Goal: Task Accomplishment & Management: Use online tool/utility

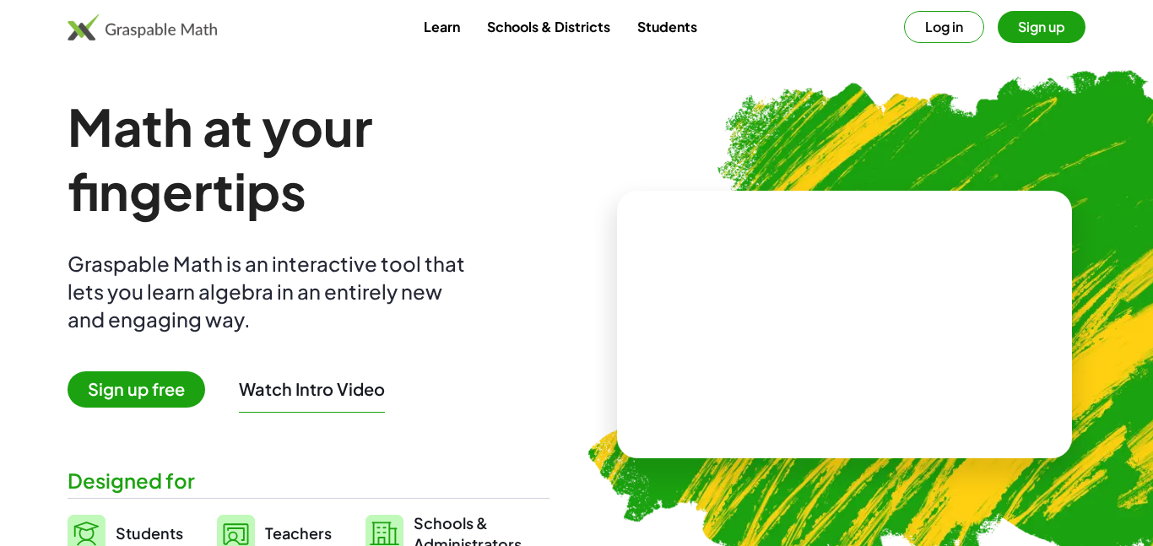
click at [950, 27] on button "Log in" at bounding box center [944, 27] width 80 height 32
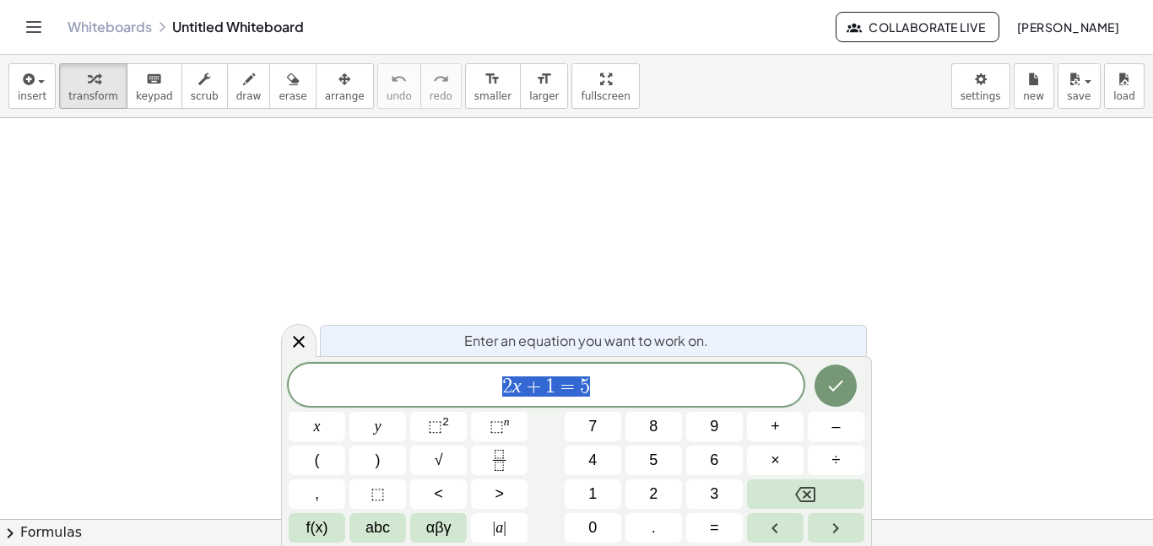
scroll to position [1, 0]
click at [35, 26] on icon "Toggle navigation" at bounding box center [34, 27] width 14 height 10
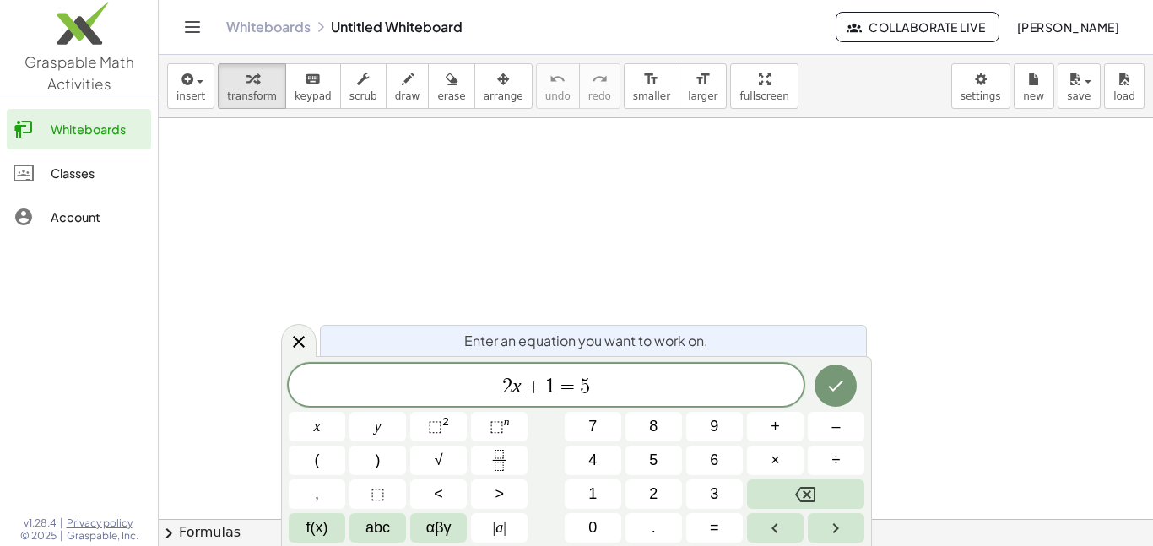
click at [53, 189] on link "Classes" at bounding box center [79, 173] width 144 height 41
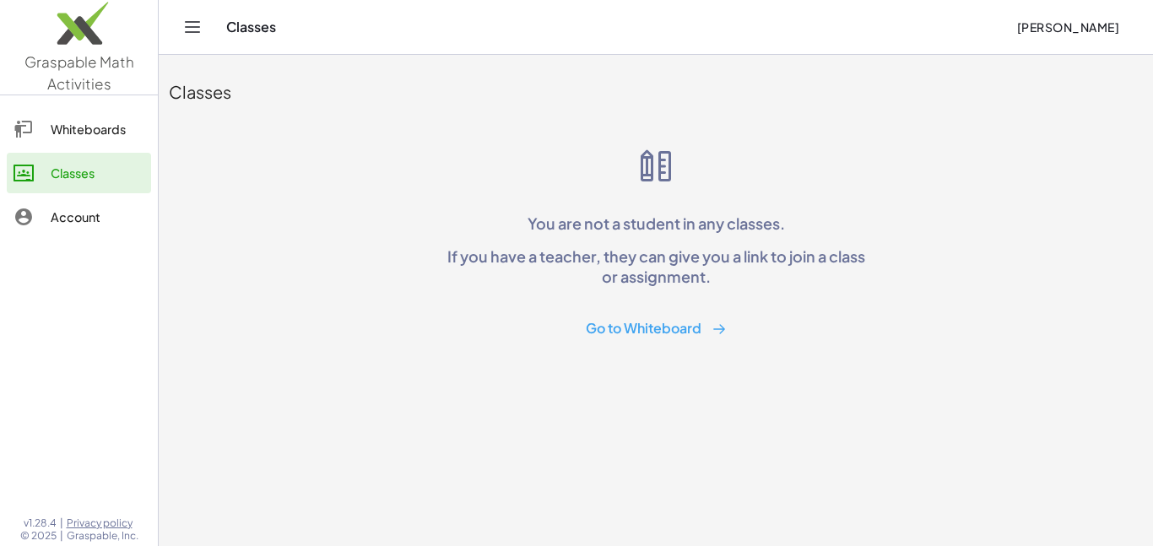
click at [694, 337] on button "Go to Whiteboard" at bounding box center [656, 328] width 168 height 31
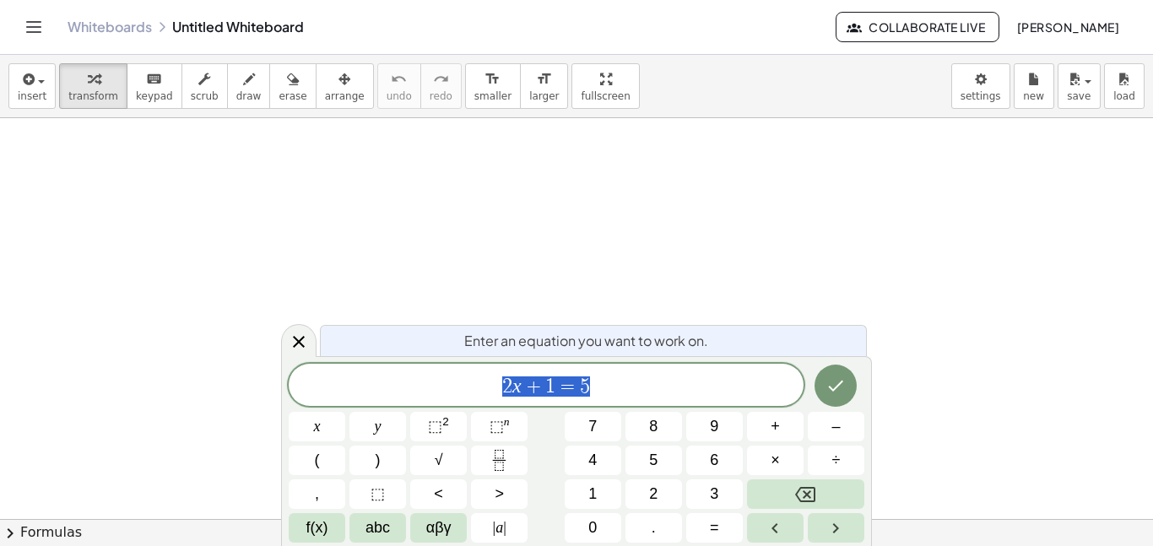
scroll to position [2, 0]
click at [36, 35] on icon "Toggle navigation" at bounding box center [34, 27] width 20 height 20
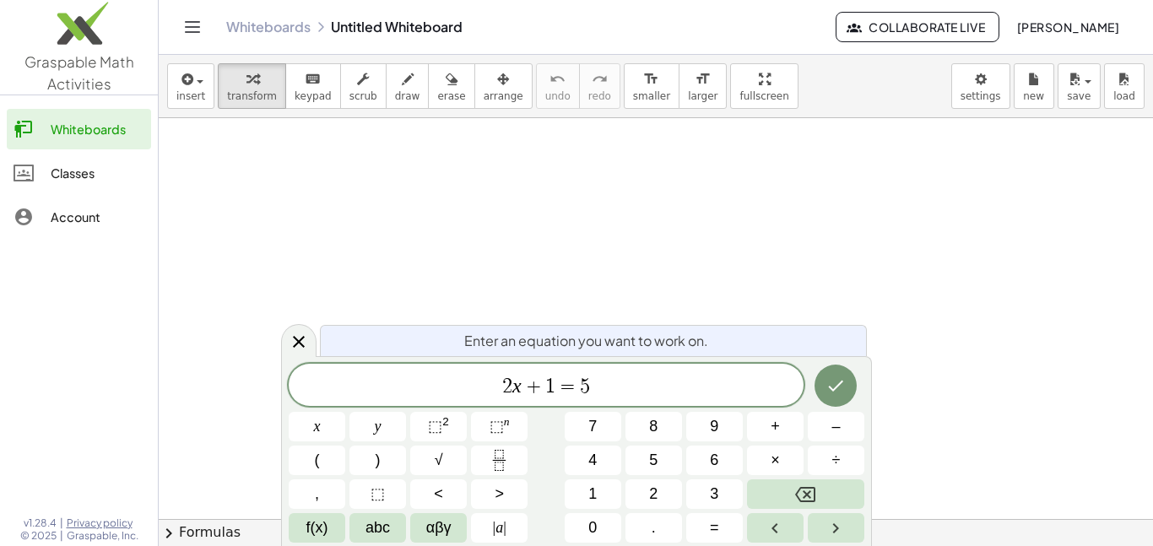
click at [76, 220] on div "Account" at bounding box center [98, 217] width 94 height 20
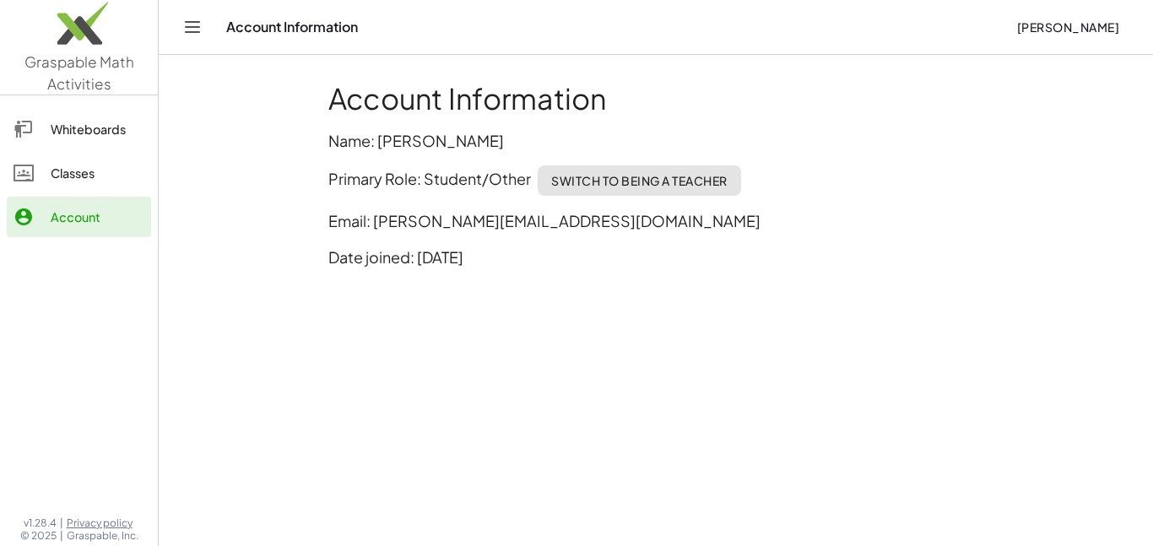
click at [77, 181] on div "Classes" at bounding box center [98, 173] width 94 height 20
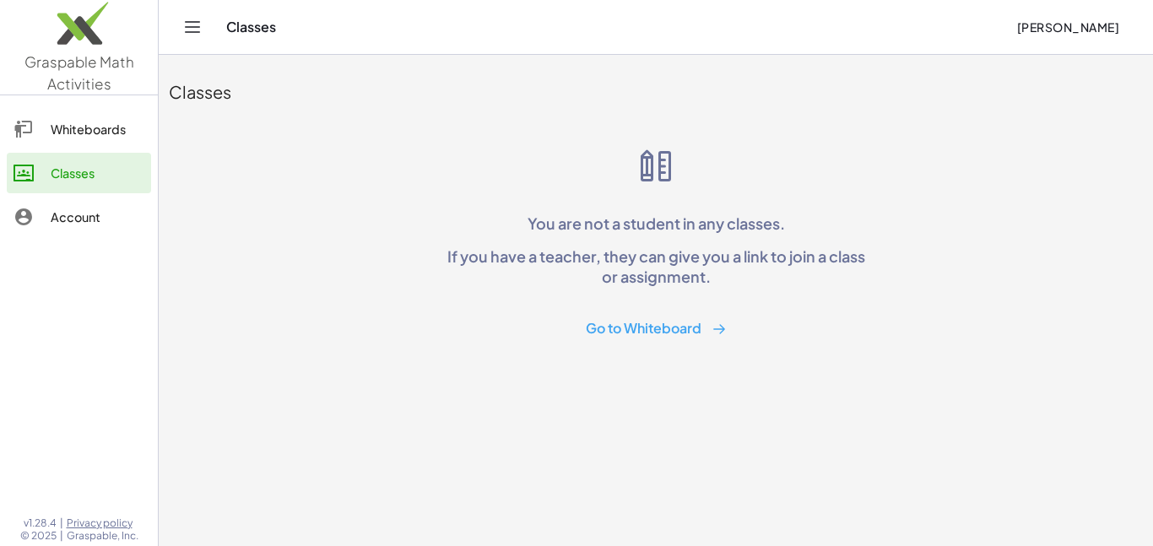
click at [195, 27] on icon "Toggle navigation" at bounding box center [193, 27] width 14 height 10
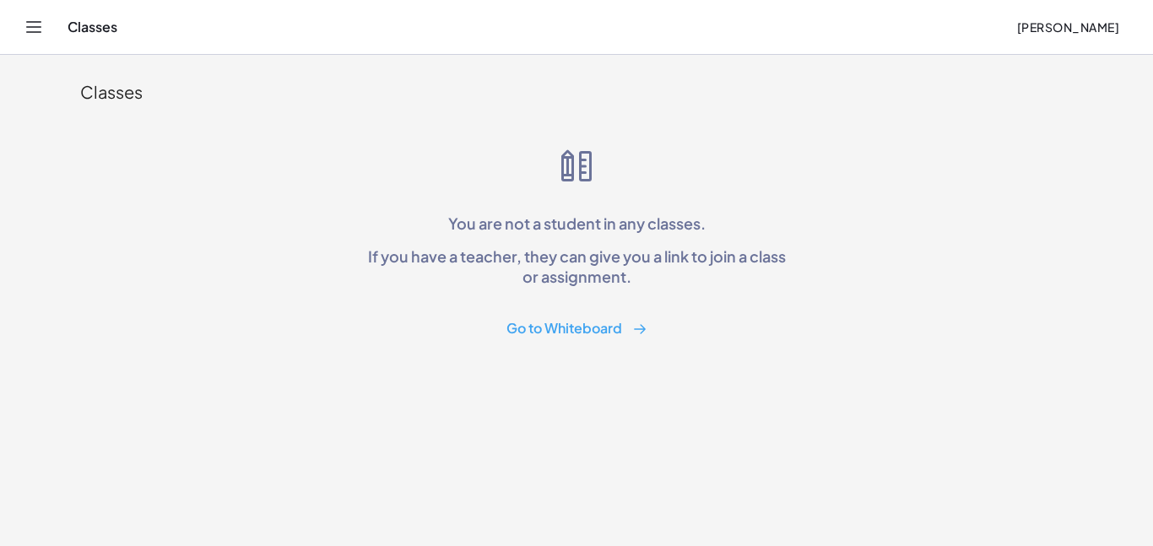
click at [41, 26] on icon "Toggle navigation" at bounding box center [34, 27] width 14 height 10
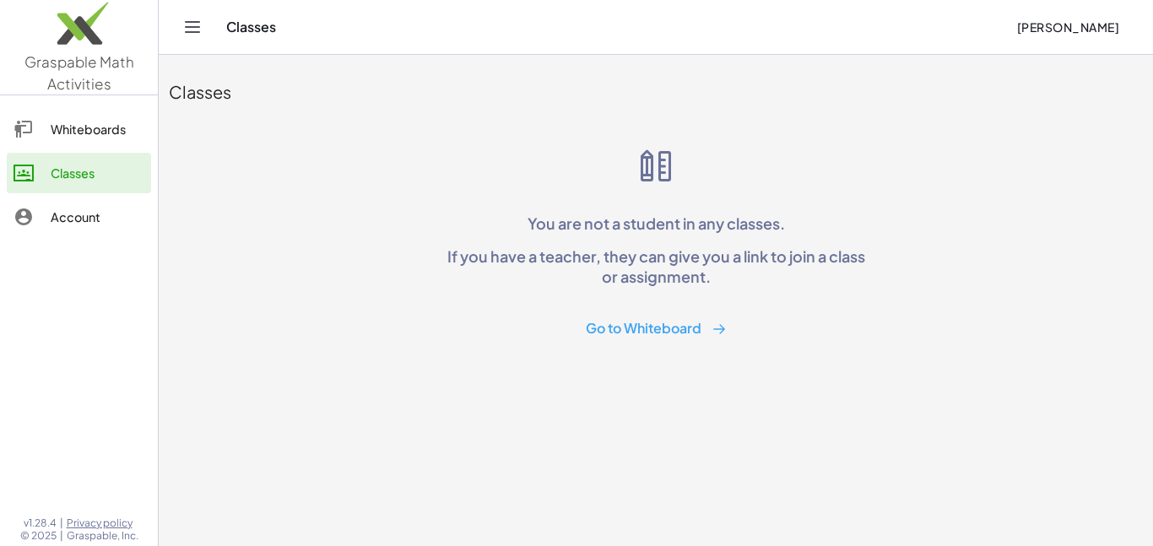
click at [73, 34] on img at bounding box center [79, 28] width 158 height 72
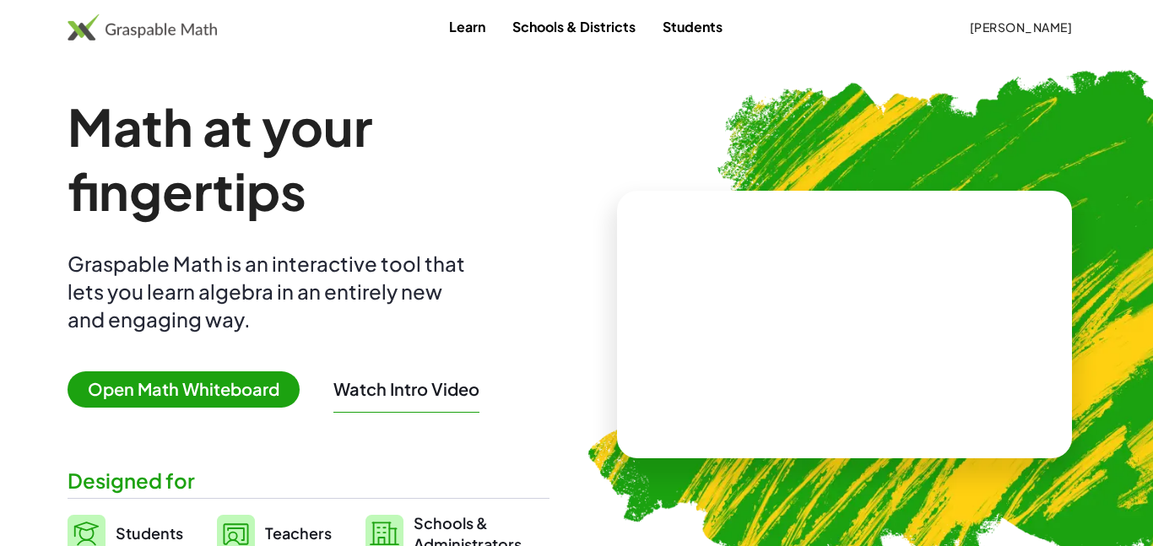
click at [32, 241] on main "Math at your fingertips Graspable Math is an interactive tool that lets you lea…" at bounding box center [576, 325] width 1153 height 460
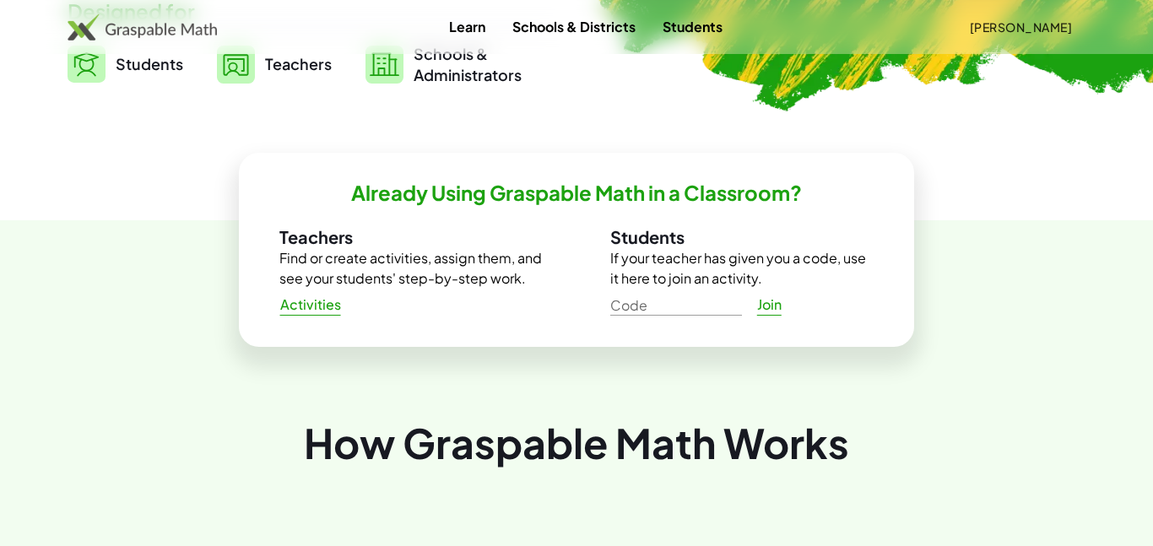
scroll to position [473, 0]
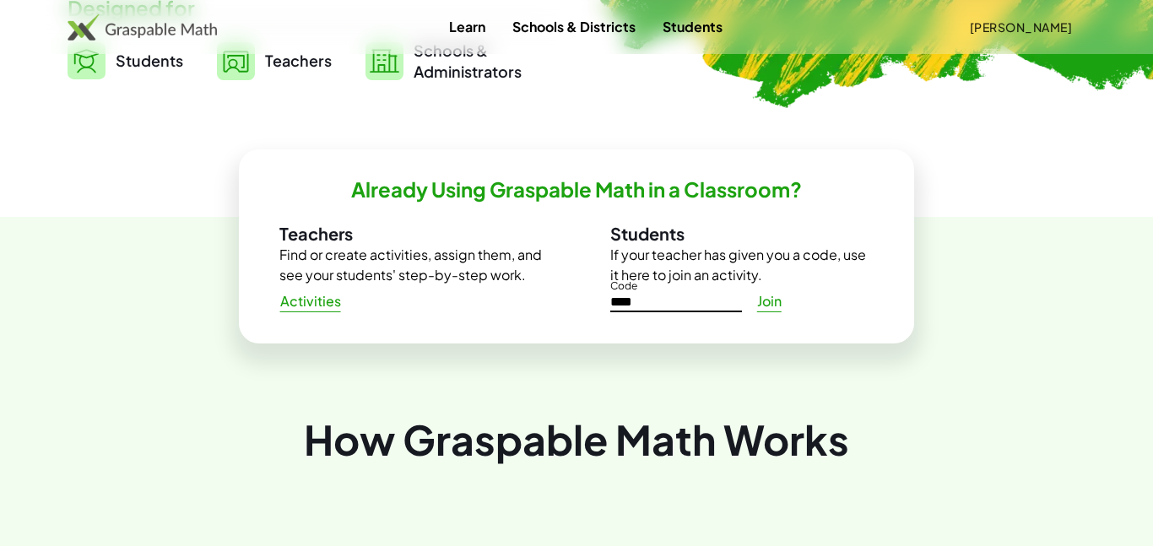
type input "*****"
click at [779, 303] on span "Join" at bounding box center [768, 302] width 25 height 18
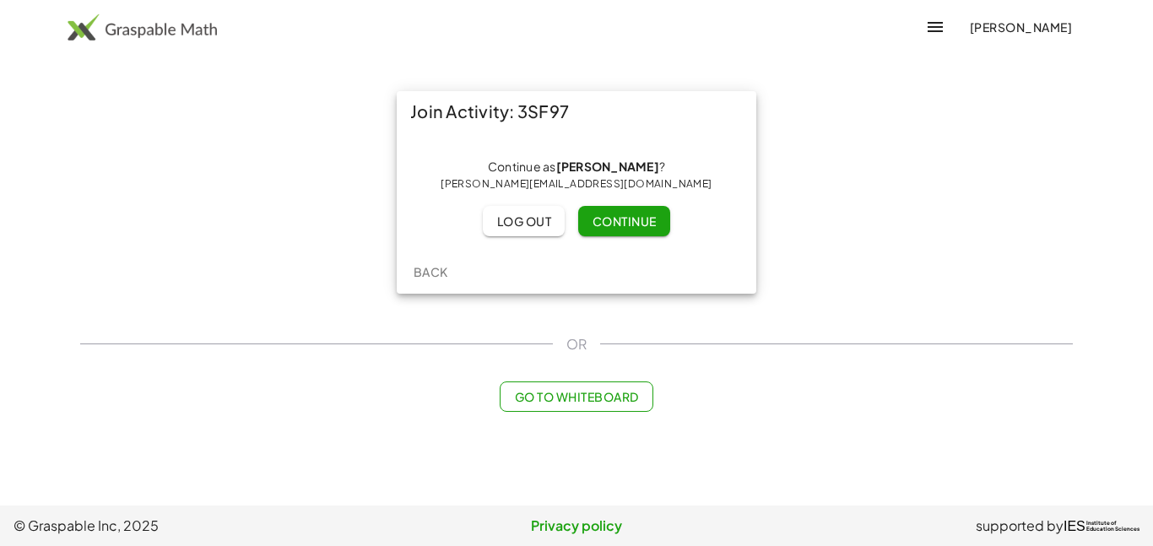
click at [636, 224] on span "Continue" at bounding box center [624, 221] width 64 height 15
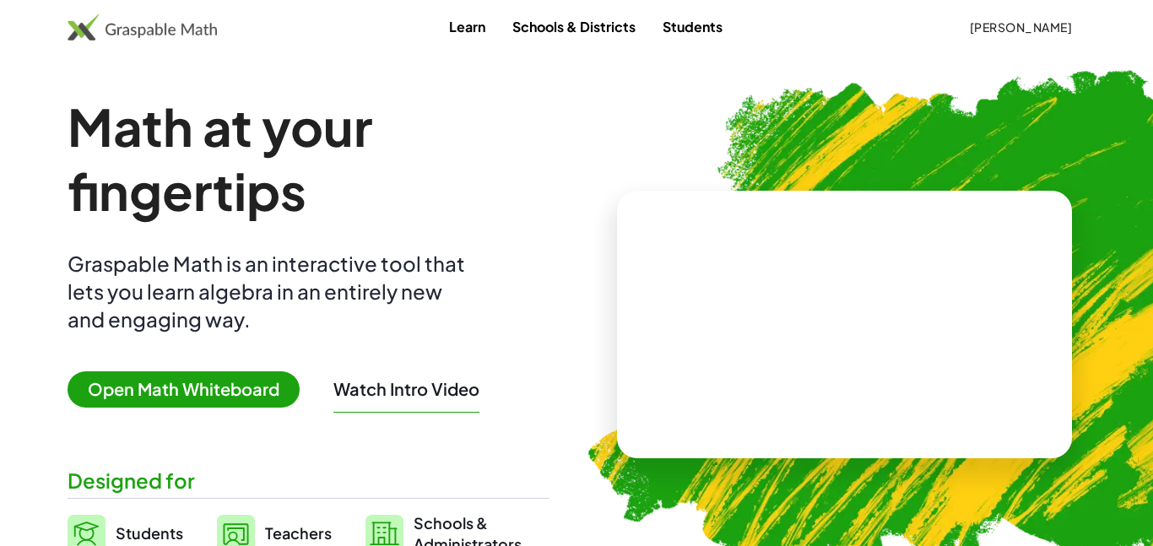
scroll to position [380, 0]
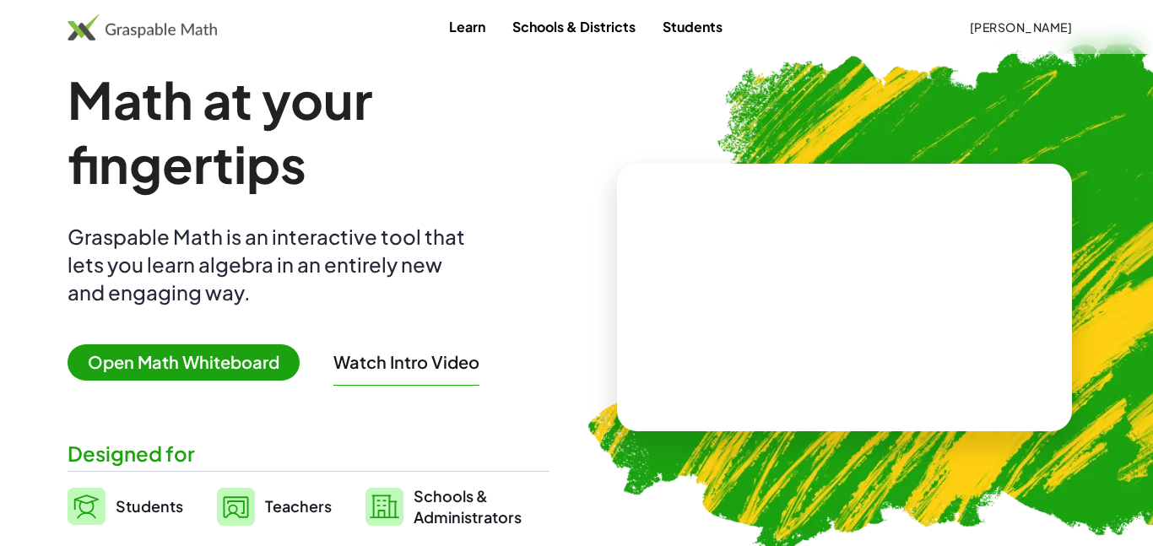
scroll to position [0, 0]
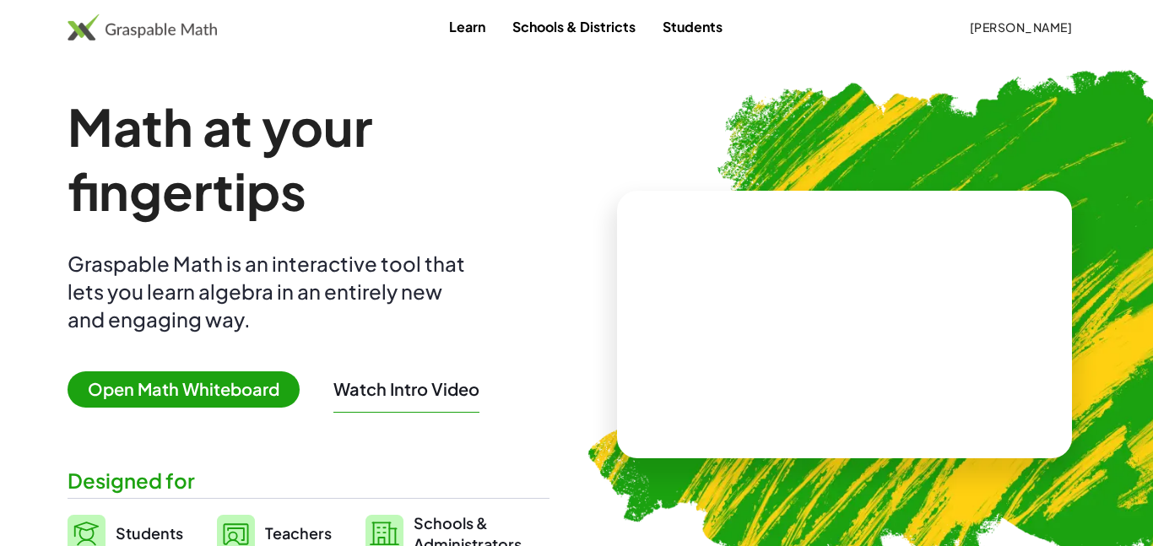
click at [660, 24] on link "Students" at bounding box center [692, 26] width 87 height 31
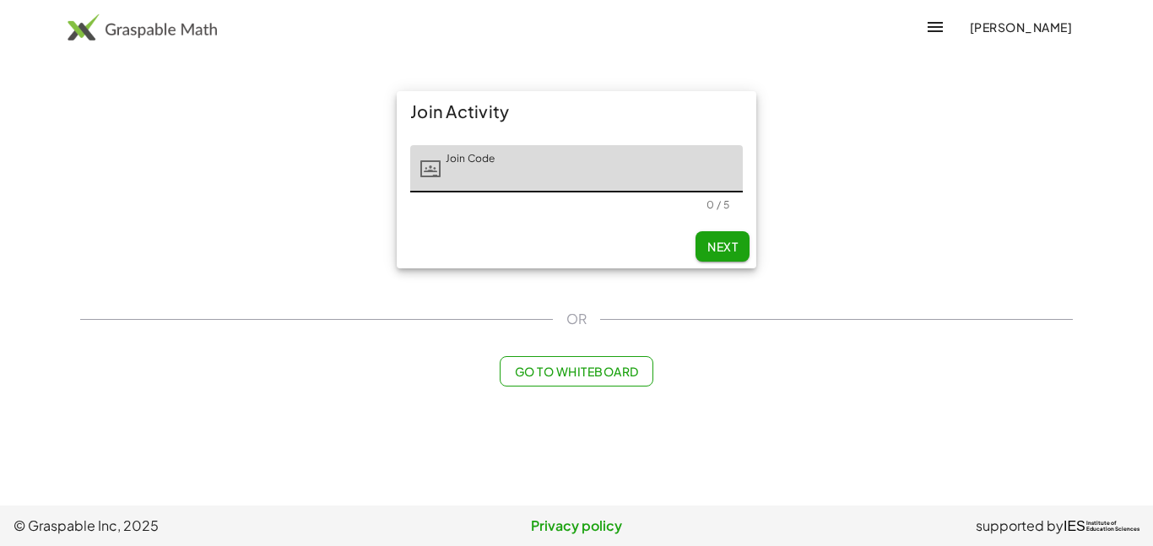
click at [470, 173] on input "Join Code" at bounding box center [592, 168] width 302 height 47
type input "*****"
click at [712, 245] on span "Next" at bounding box center [722, 246] width 30 height 15
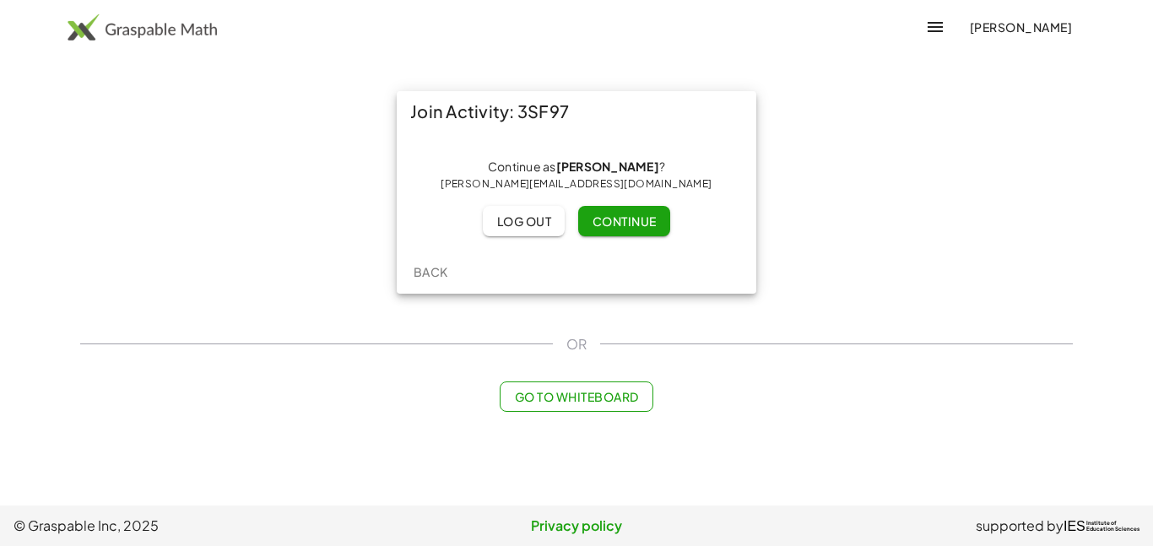
click at [661, 230] on button "Continue" at bounding box center [623, 221] width 91 height 30
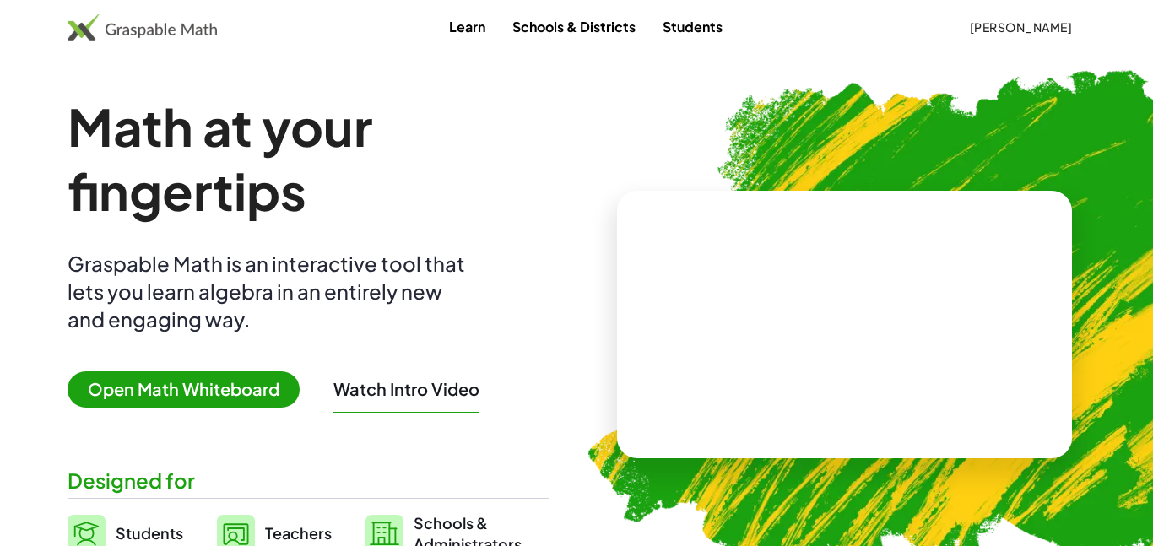
click at [45, 328] on main "Math at your fingertips Graspable Math is an interactive tool that lets you lea…" at bounding box center [576, 325] width 1153 height 460
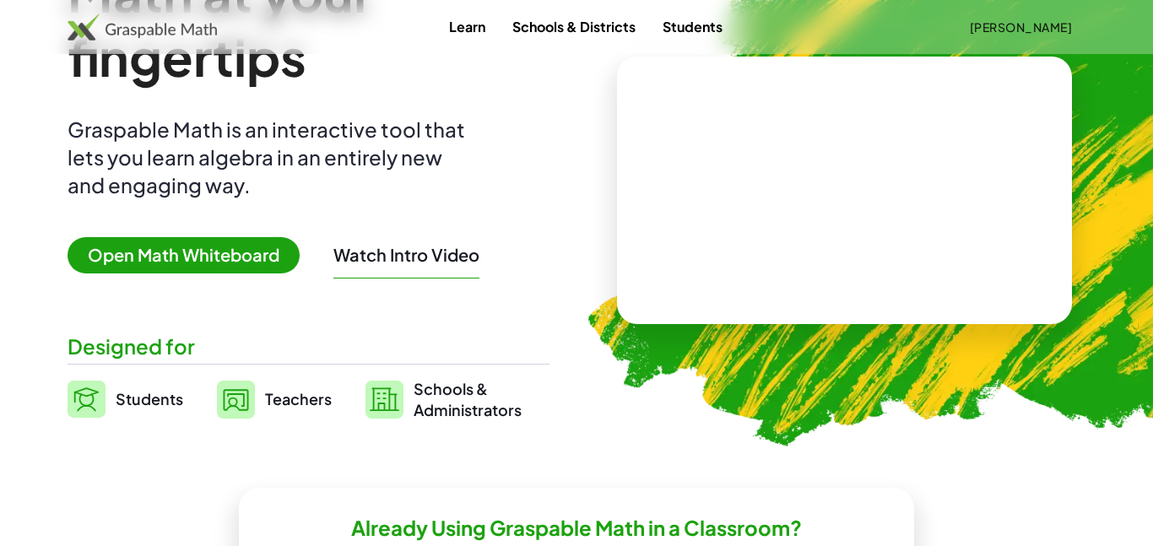
scroll to position [135, 0]
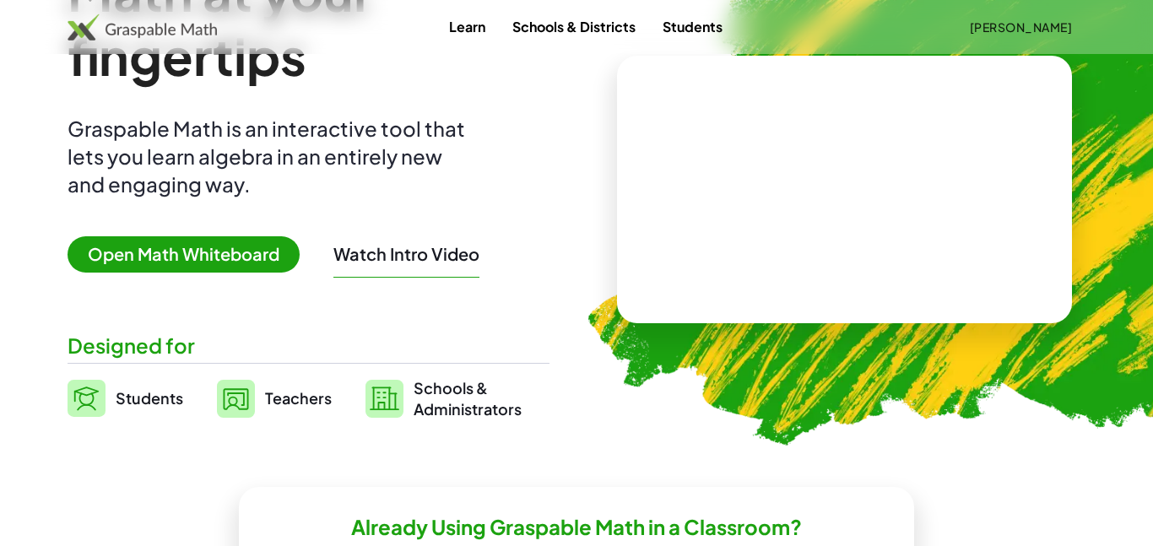
click at [138, 399] on span "Students" at bounding box center [150, 397] width 68 height 19
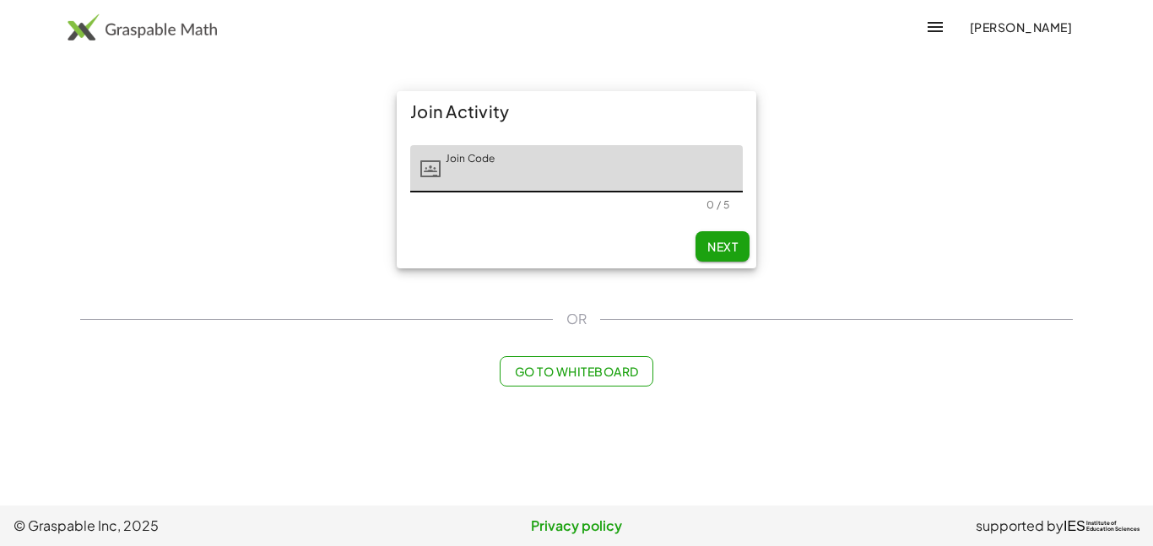
click at [556, 376] on span "Go to Whiteboard" at bounding box center [576, 371] width 124 height 15
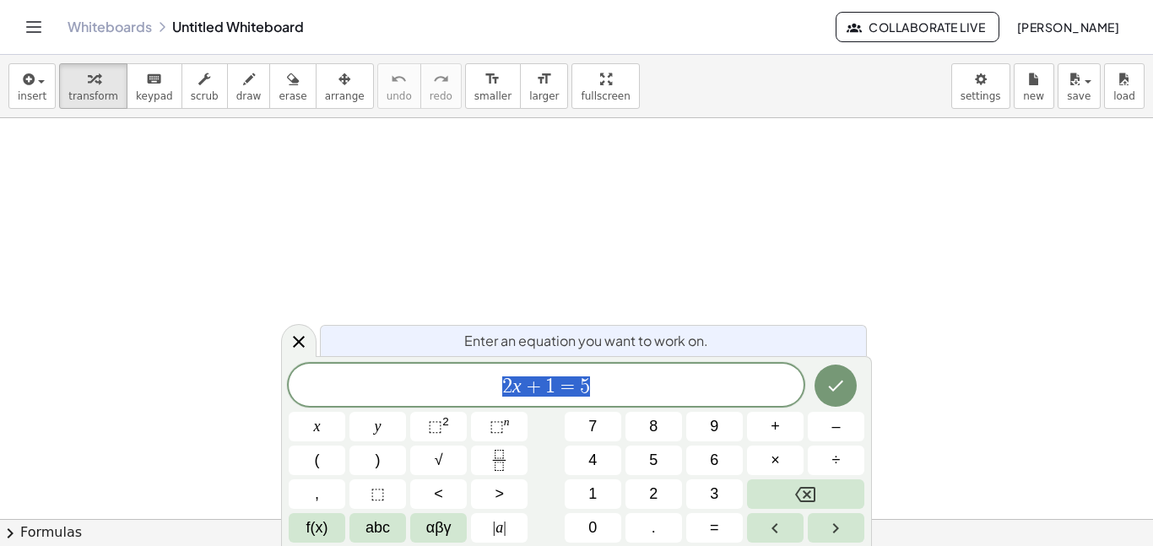
scroll to position [1, 0]
click at [41, 33] on icon "Toggle navigation" at bounding box center [34, 27] width 20 height 20
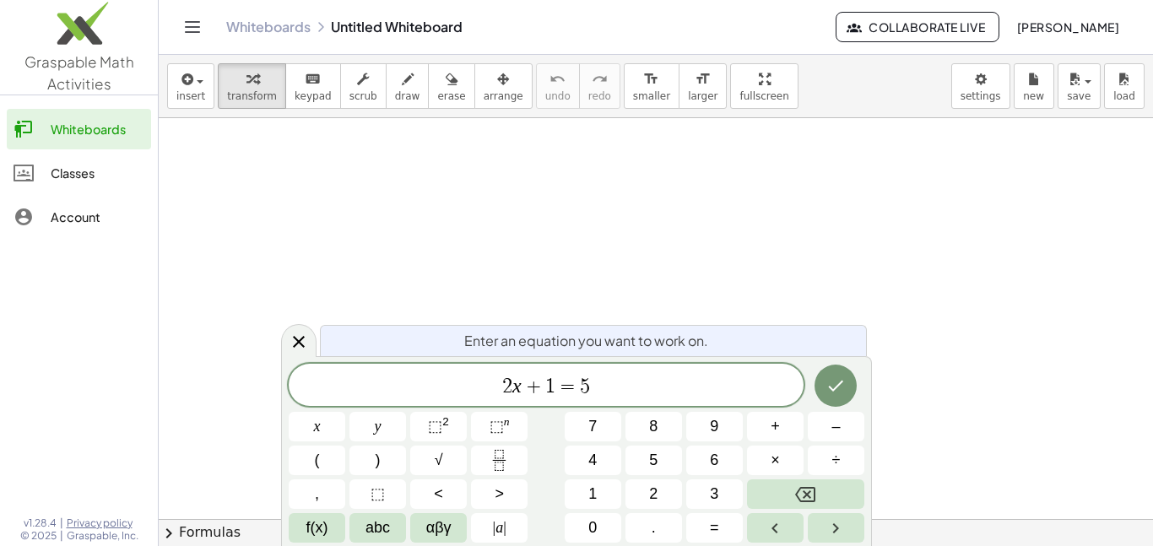
click at [53, 176] on div "Classes" at bounding box center [98, 173] width 94 height 20
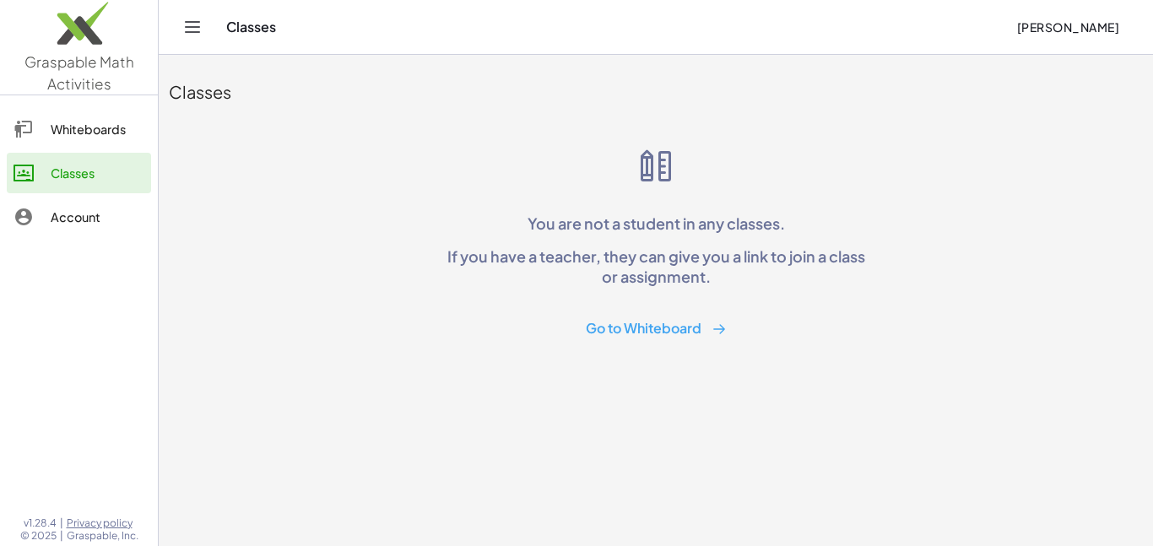
click at [671, 322] on button "Go to Whiteboard" at bounding box center [656, 328] width 168 height 31
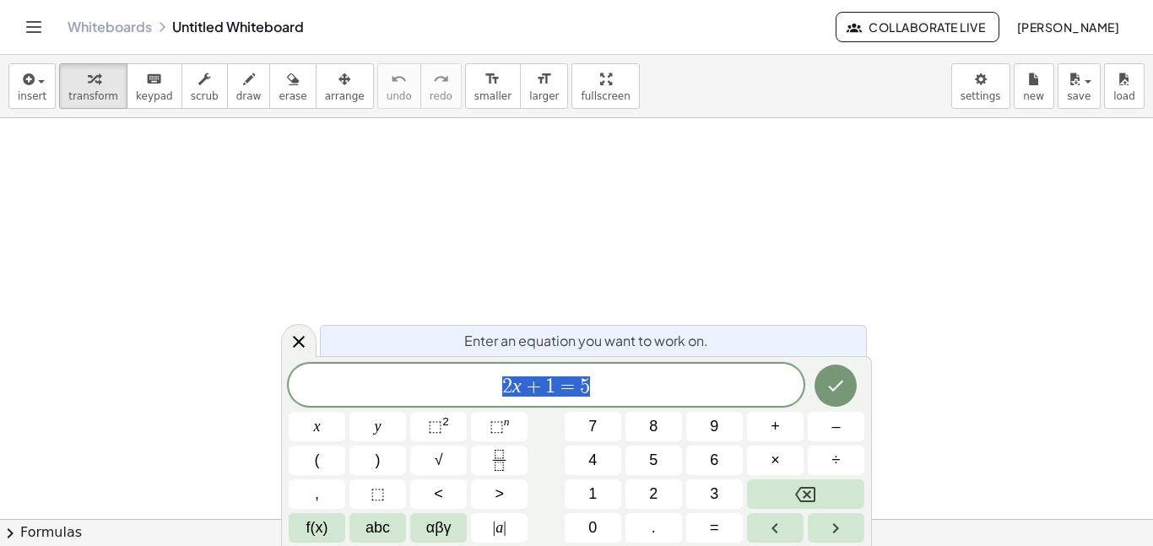
scroll to position [2, 0]
click at [977, 342] on div at bounding box center [576, 519] width 1153 height 802
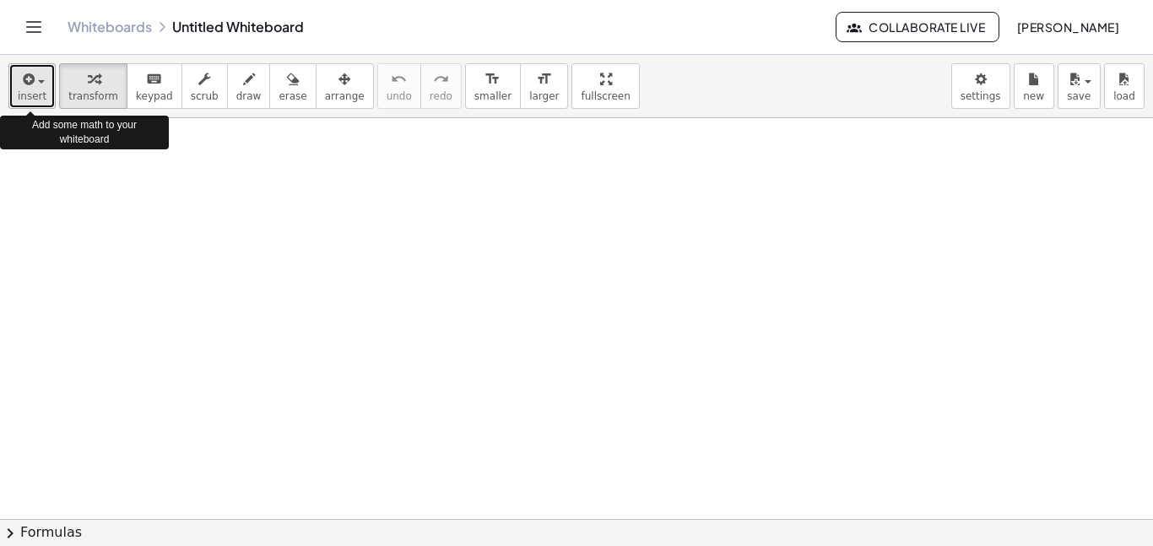
click at [35, 88] on button "insert" at bounding box center [31, 86] width 47 height 46
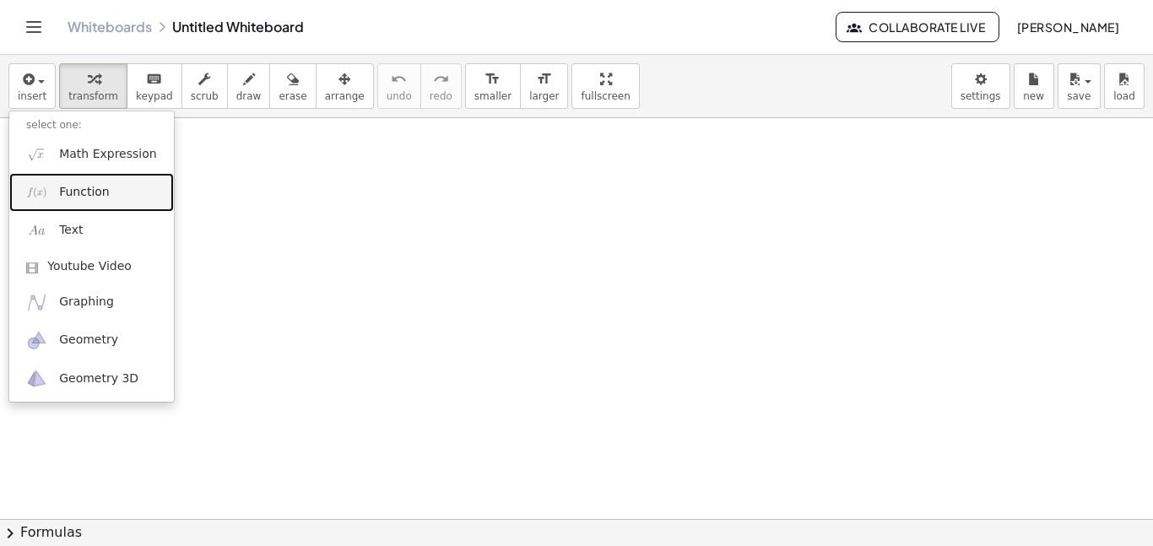
click at [89, 189] on span "Function" at bounding box center [84, 192] width 51 height 17
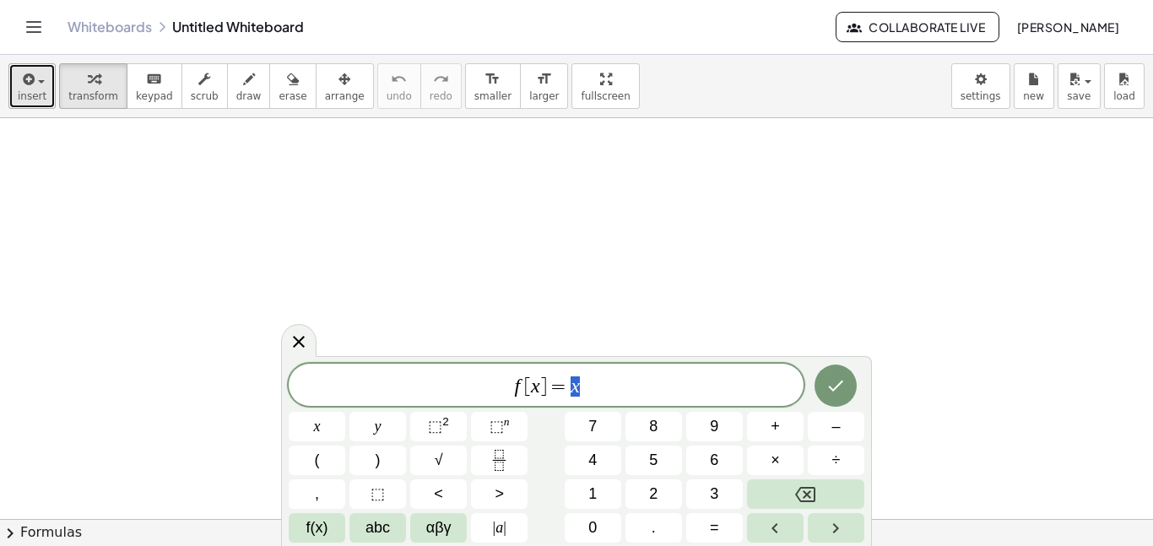
click at [26, 98] on span "insert" at bounding box center [32, 96] width 29 height 12
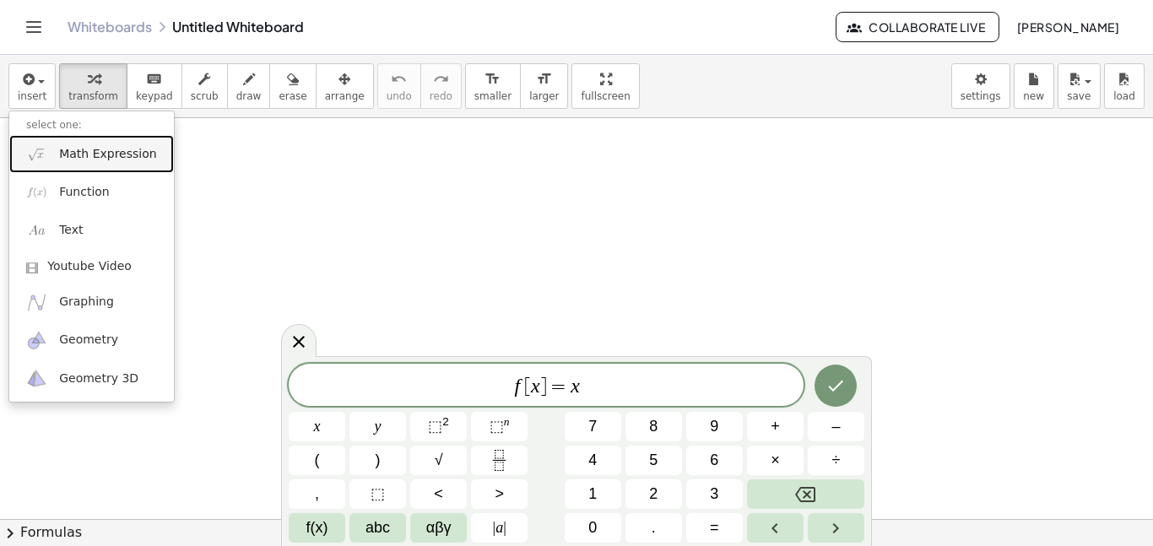
click at [84, 160] on span "Math Expression" at bounding box center [107, 154] width 97 height 17
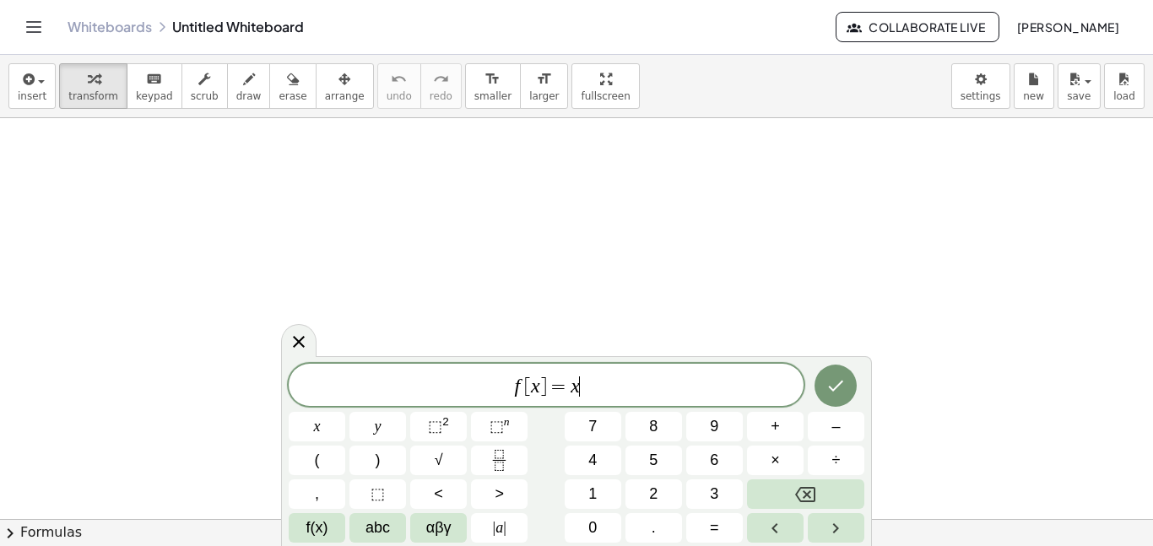
scroll to position [3, 0]
click at [30, 78] on icon "button" at bounding box center [26, 79] width 15 height 20
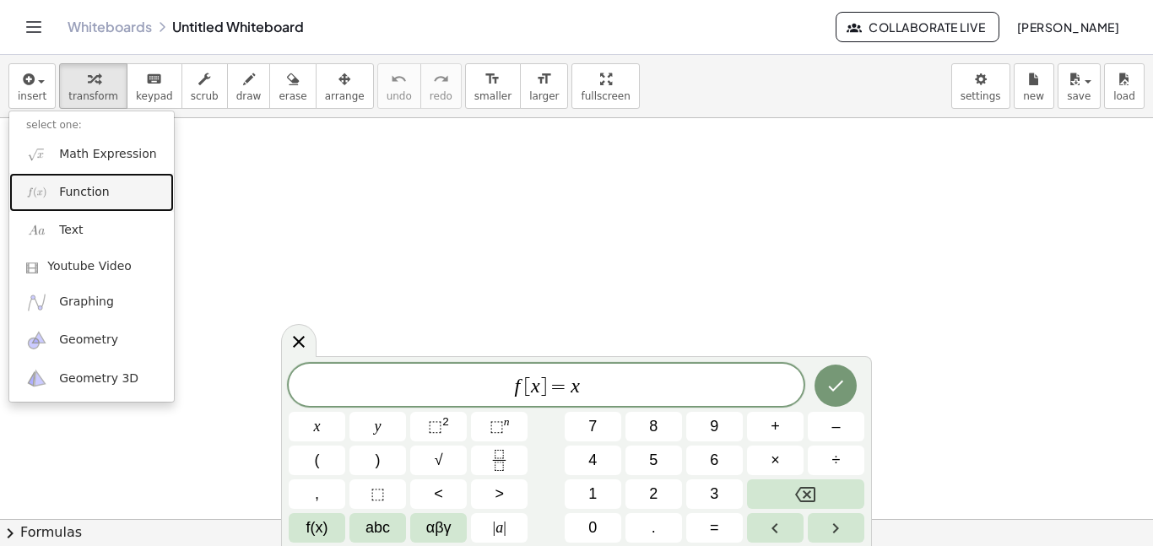
click at [93, 202] on link "Function" at bounding box center [91, 192] width 165 height 38
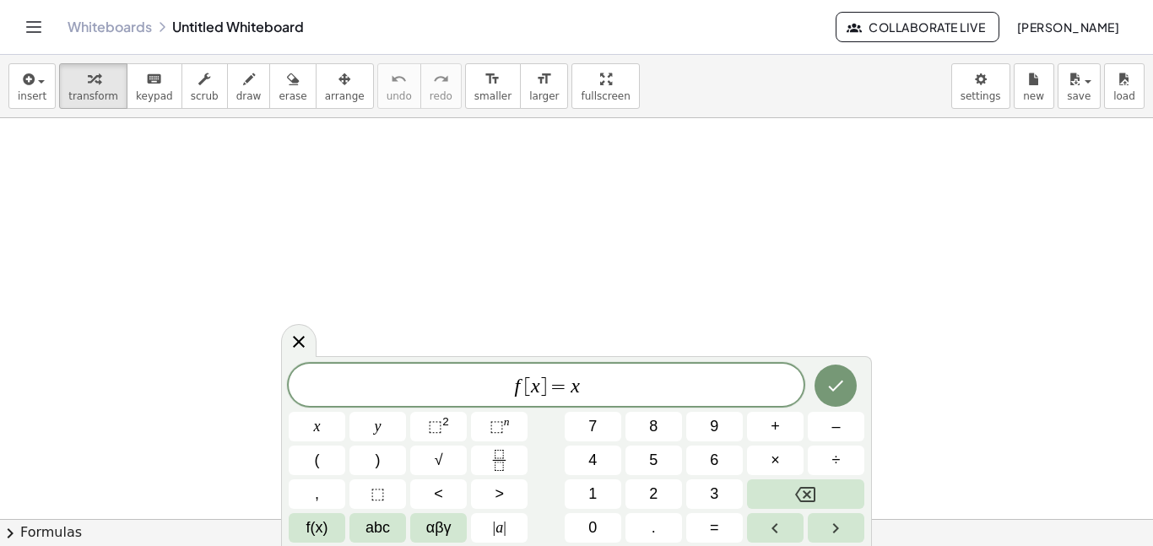
click at [28, 35] on icon "Toggle navigation" at bounding box center [34, 27] width 20 height 20
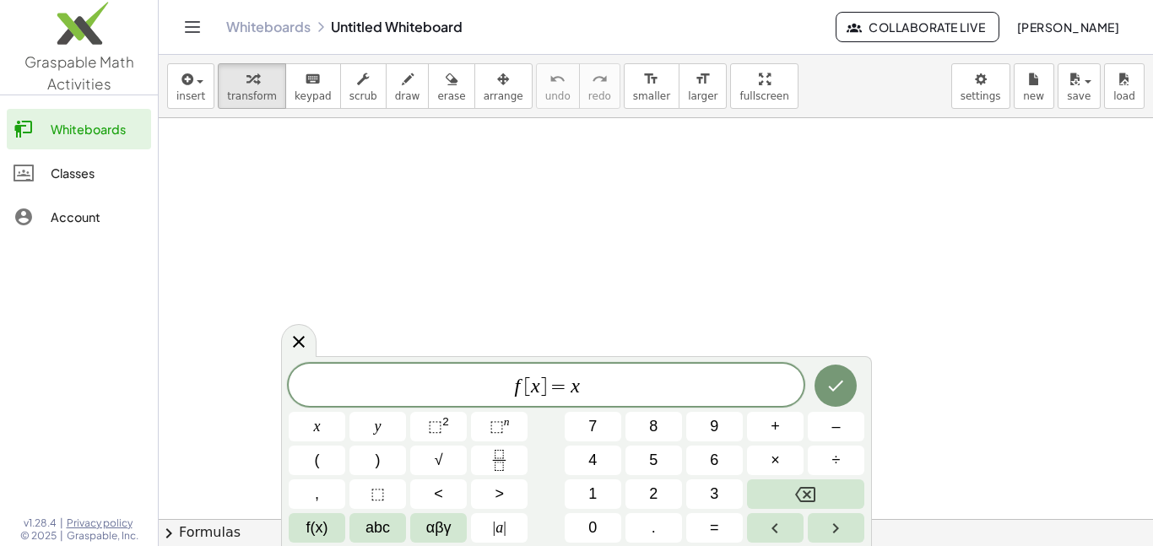
click at [66, 141] on link "Whiteboards" at bounding box center [79, 129] width 144 height 41
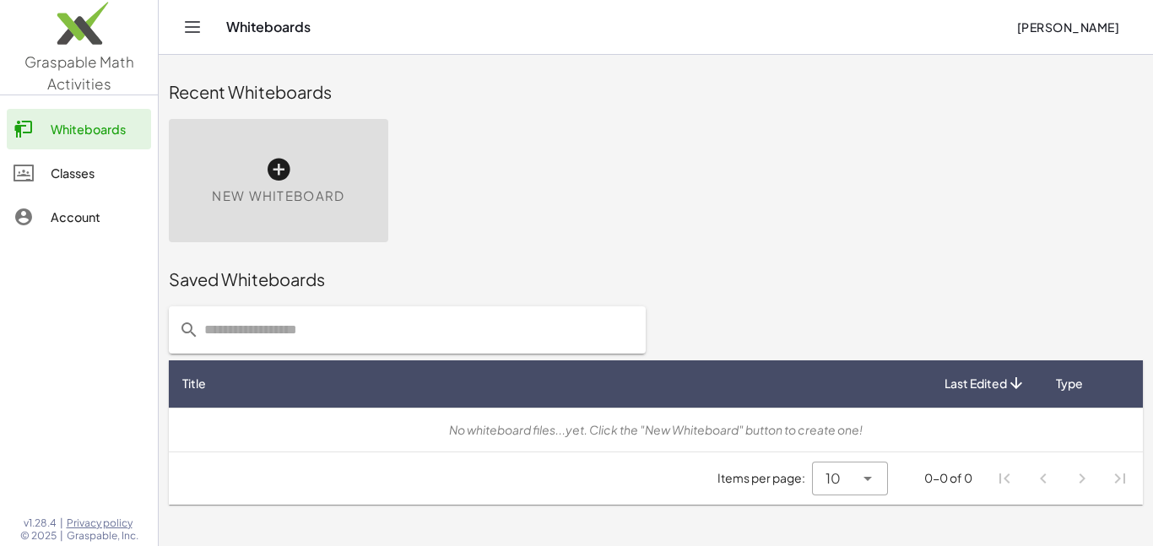
click at [458, 193] on div "New Whiteboard" at bounding box center [656, 180] width 994 height 143
click at [276, 168] on icon at bounding box center [278, 169] width 27 height 27
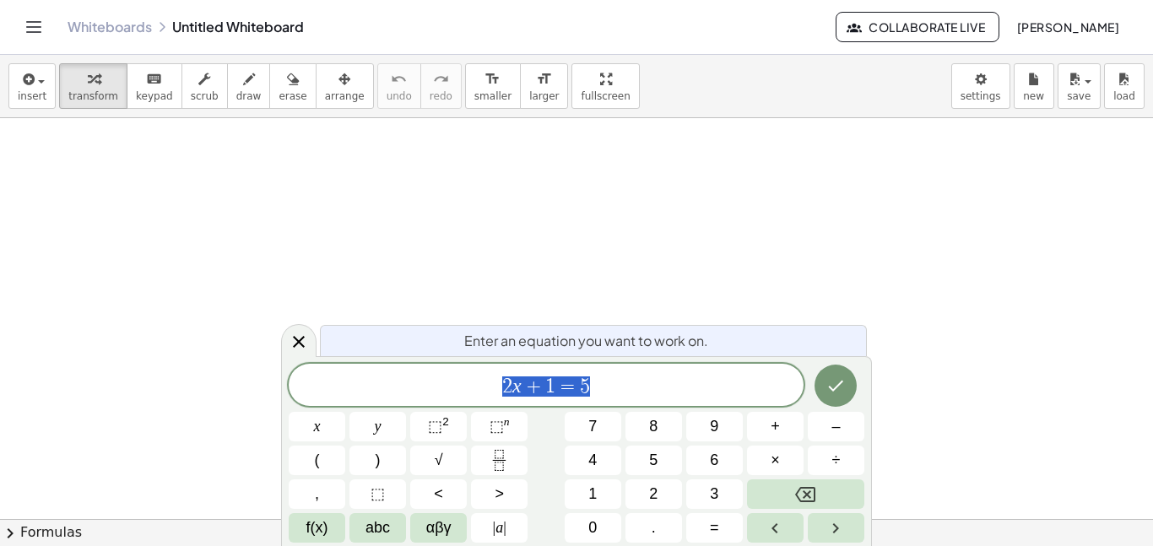
scroll to position [4, 0]
click at [835, 395] on icon "Done" at bounding box center [835, 386] width 20 height 20
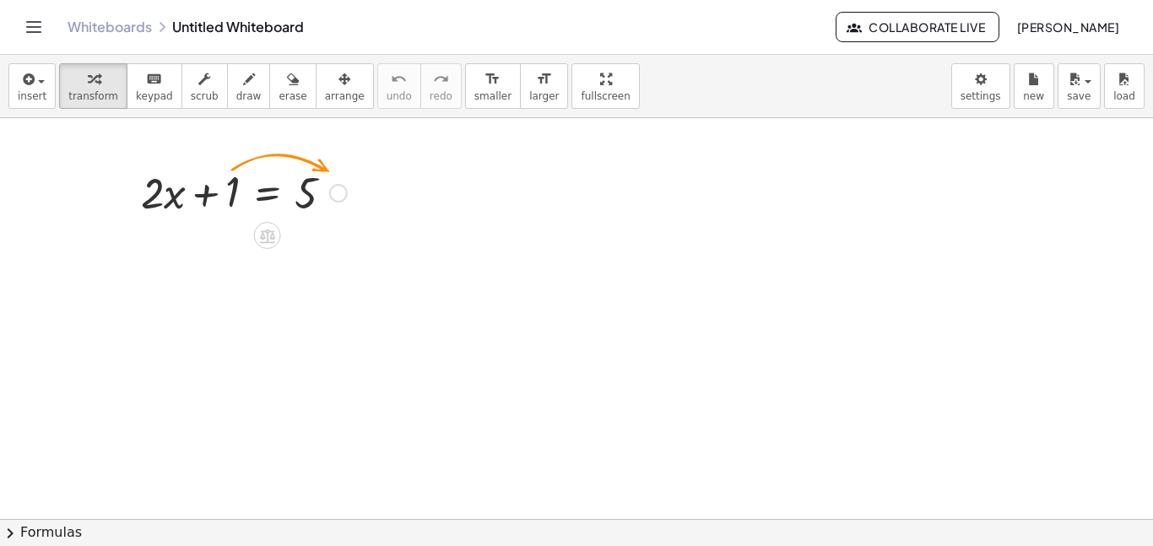
click at [207, 194] on div at bounding box center [243, 191] width 223 height 57
click at [203, 214] on div at bounding box center [243, 191] width 223 height 57
drag, startPoint x: 208, startPoint y: 199, endPoint x: 290, endPoint y: 192, distance: 82.2
click at [290, 192] on div at bounding box center [243, 191] width 223 height 57
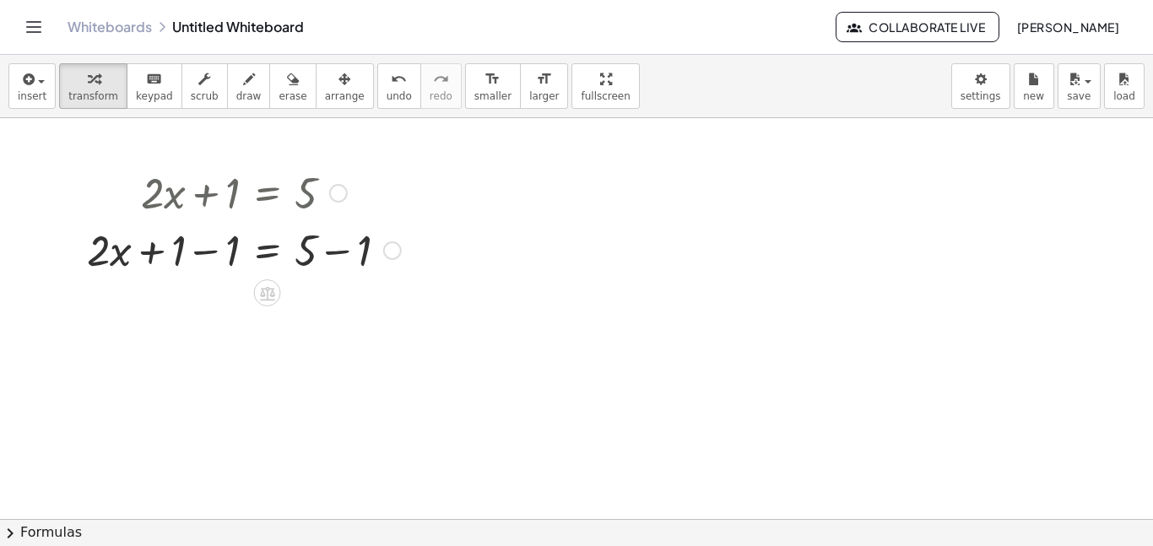
click at [338, 255] on div at bounding box center [243, 248] width 331 height 57
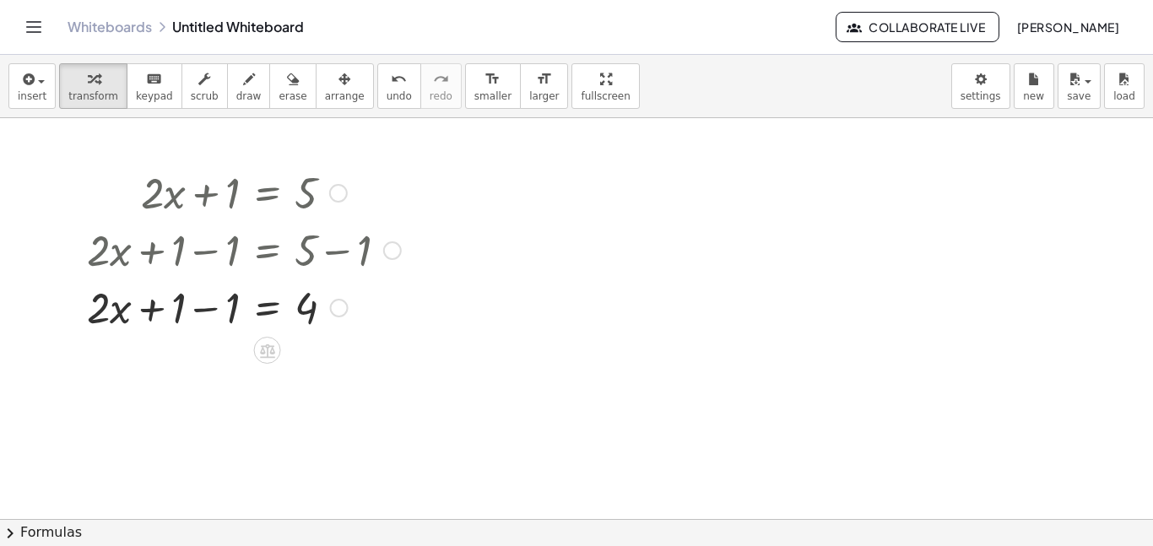
click at [206, 310] on div at bounding box center [243, 306] width 331 height 57
click at [214, 317] on div at bounding box center [243, 306] width 331 height 57
click at [269, 357] on icon at bounding box center [267, 350] width 15 height 14
click at [306, 356] on div "÷" at bounding box center [301, 350] width 27 height 27
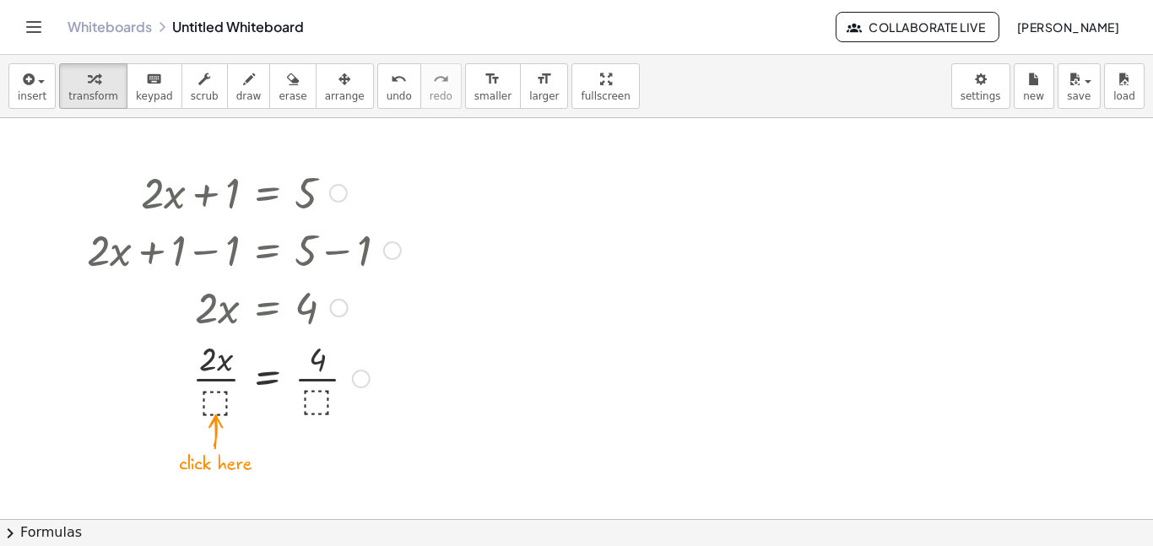
click at [217, 403] on div at bounding box center [243, 377] width 331 height 84
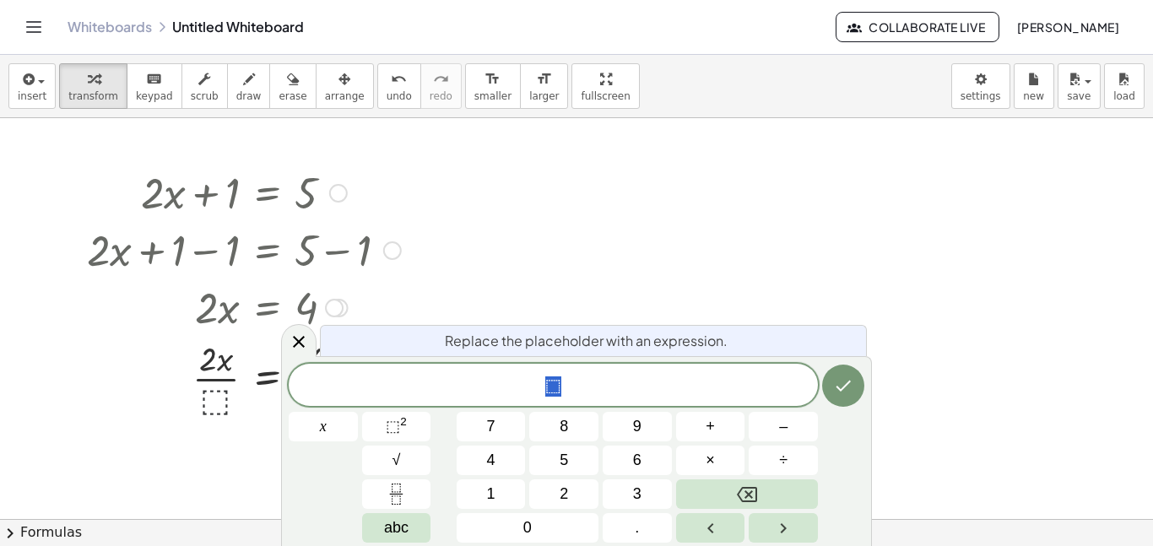
scroll to position [5, 0]
click at [557, 493] on button "2" at bounding box center [563, 494] width 69 height 30
click at [854, 381] on button "Done" at bounding box center [843, 386] width 42 height 42
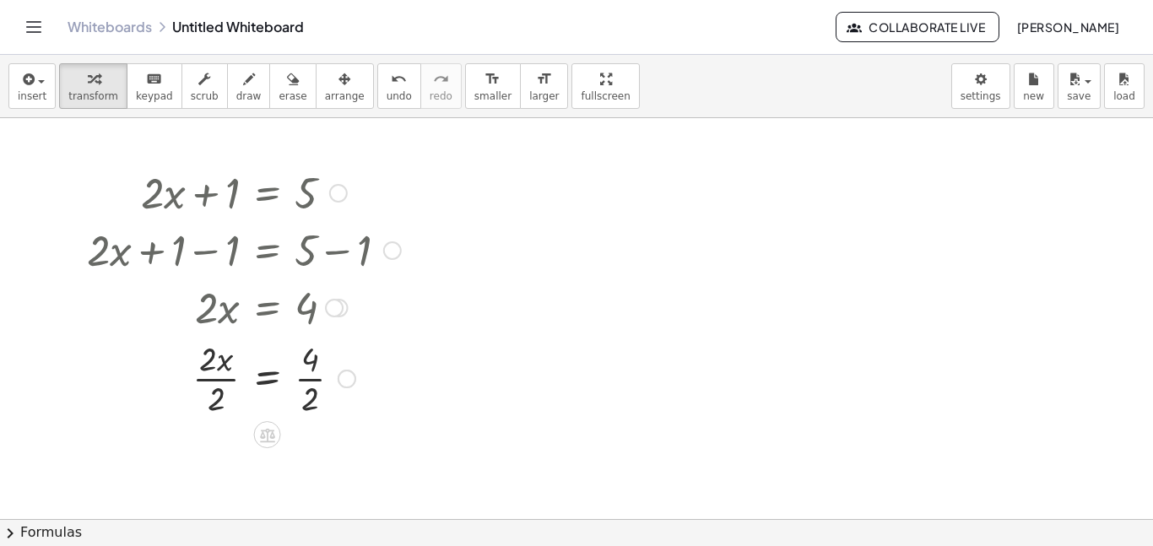
click at [209, 365] on div at bounding box center [243, 377] width 331 height 84
click at [216, 397] on div at bounding box center [243, 377] width 331 height 84
click at [309, 447] on div at bounding box center [243, 461] width 331 height 84
click at [313, 482] on div at bounding box center [243, 461] width 331 height 84
